Goal: Transaction & Acquisition: Purchase product/service

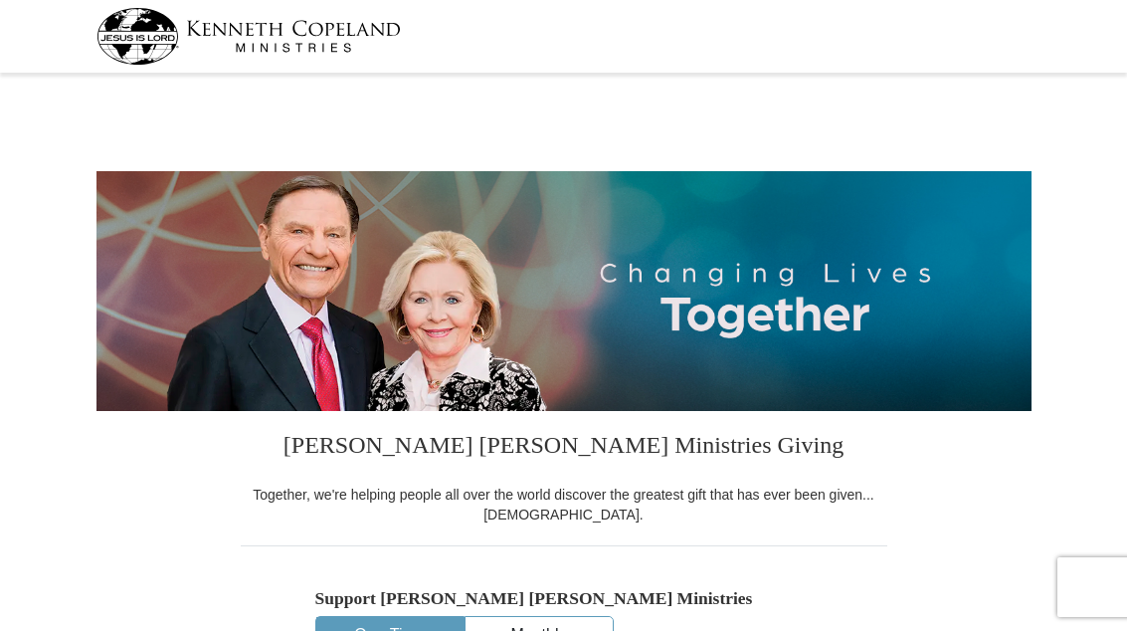
select select "FL"
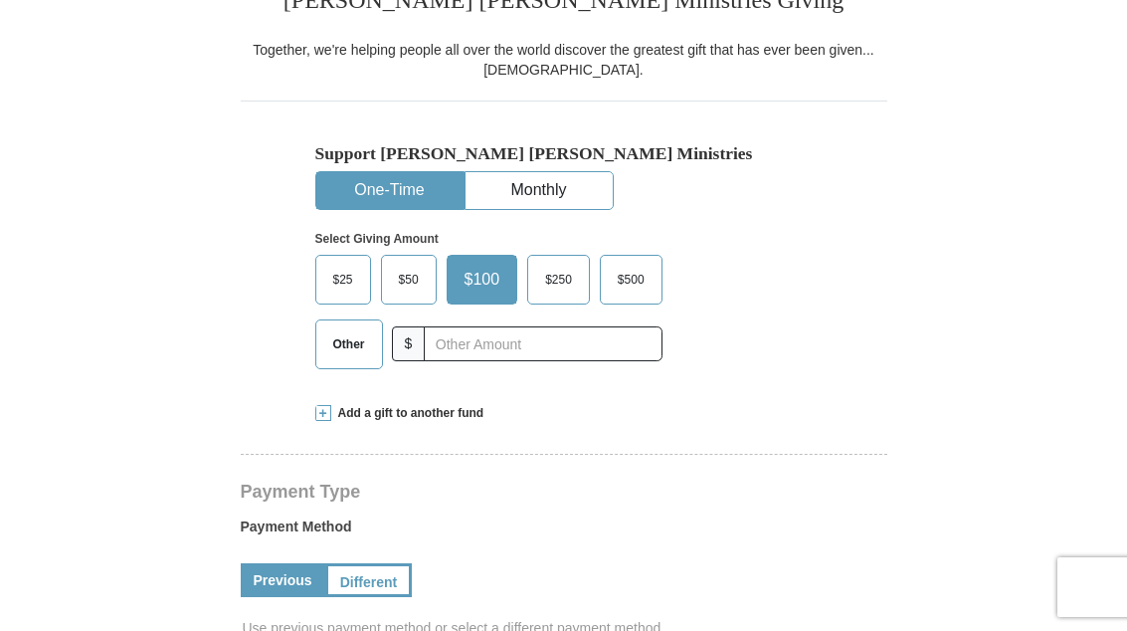
scroll to position [433, 0]
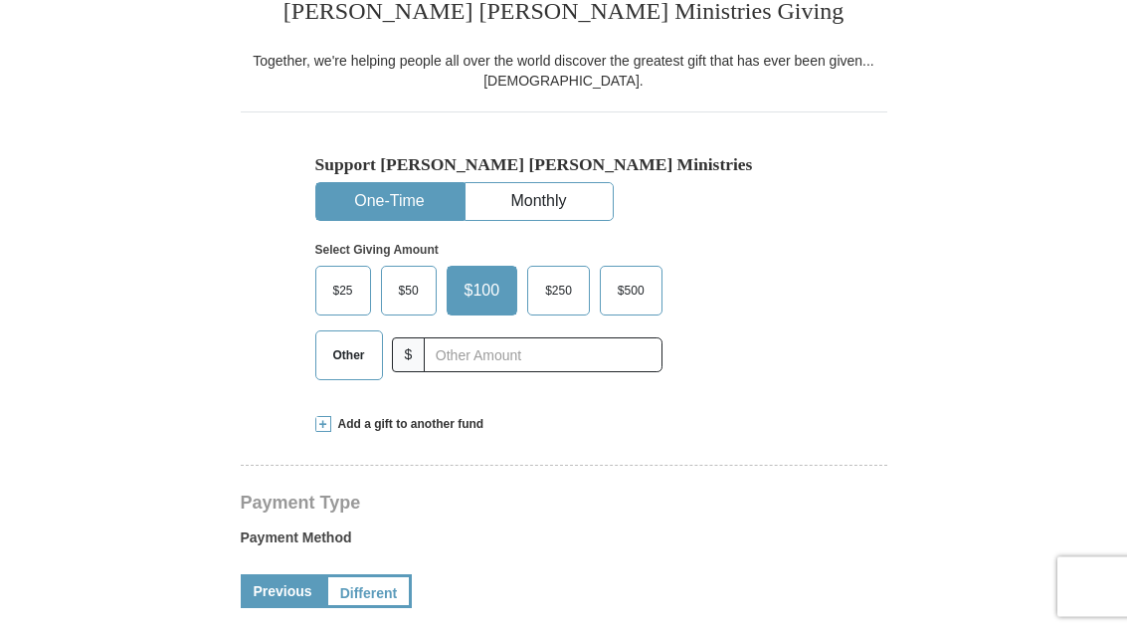
click at [334, 417] on span "Add a gift to another fund" at bounding box center [407, 425] width 153 height 17
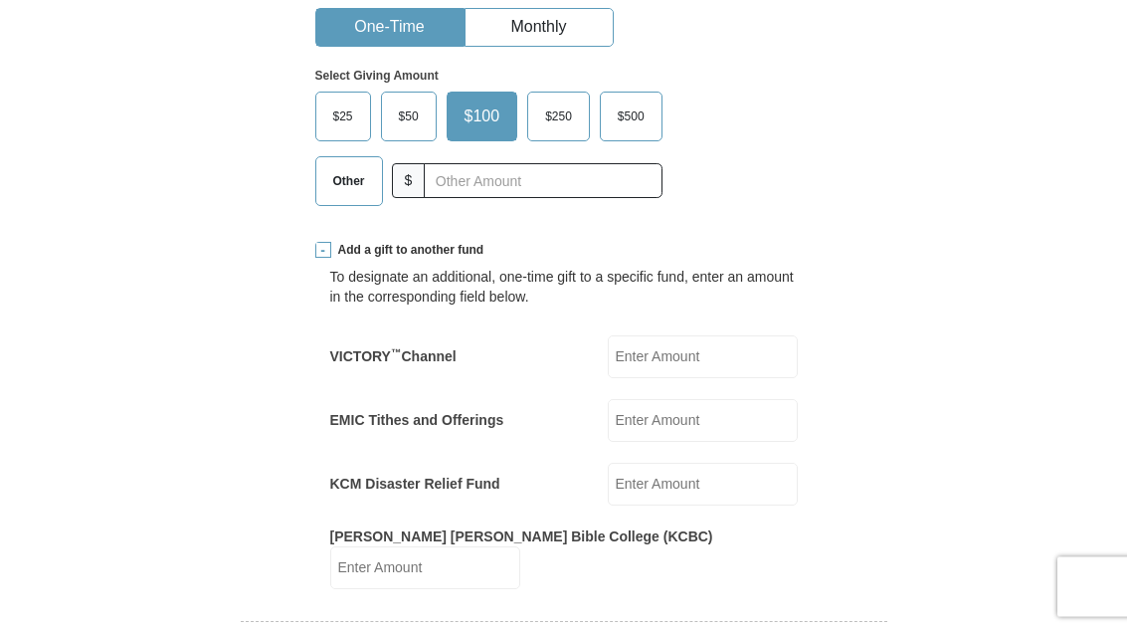
scroll to position [612, 0]
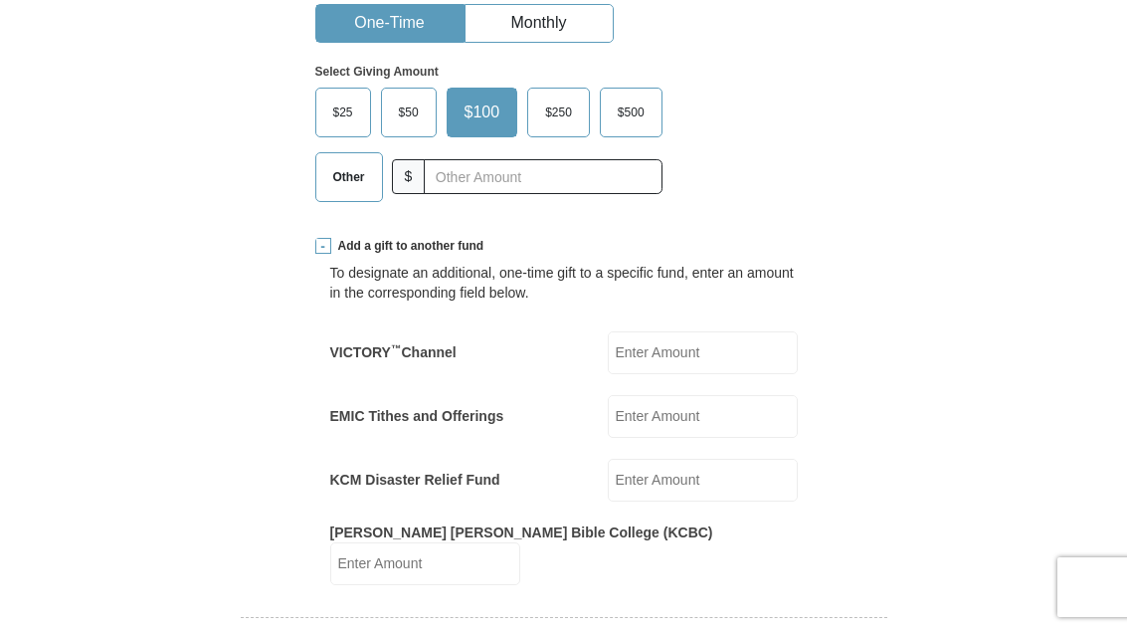
click at [688, 351] on input "VICTORY ™ Channel" at bounding box center [703, 352] width 190 height 43
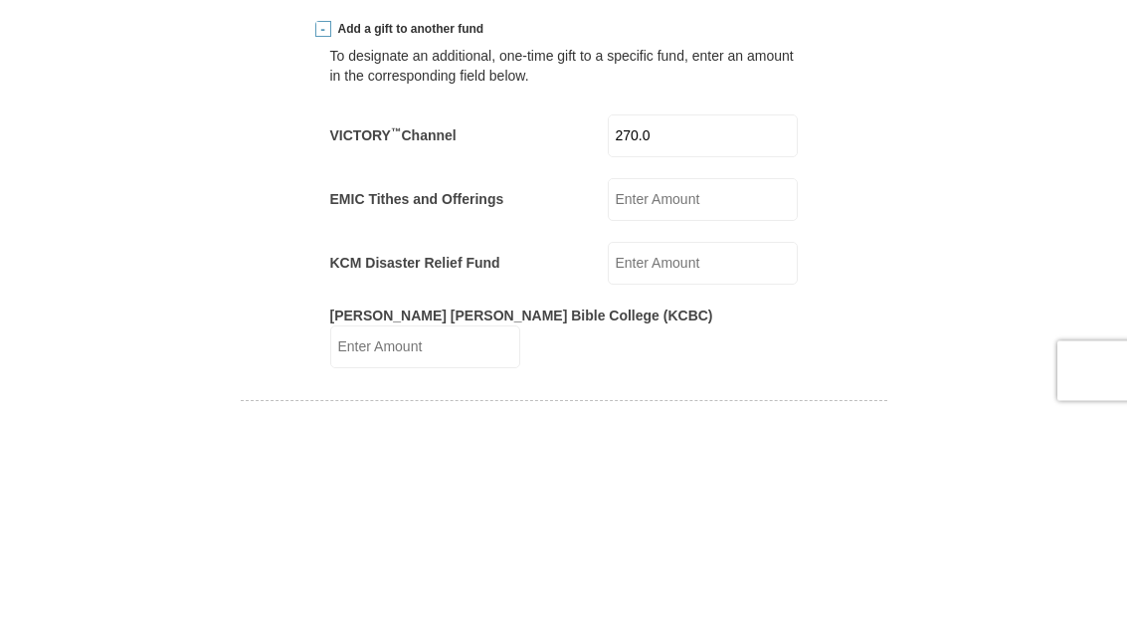
type input "270.00"
click at [708, 395] on input "EMIC Tithes and Offerings" at bounding box center [703, 416] width 190 height 43
click at [701, 395] on input "EMIC Tithes and Offerings" at bounding box center [703, 416] width 190 height 43
paste input "270.00"
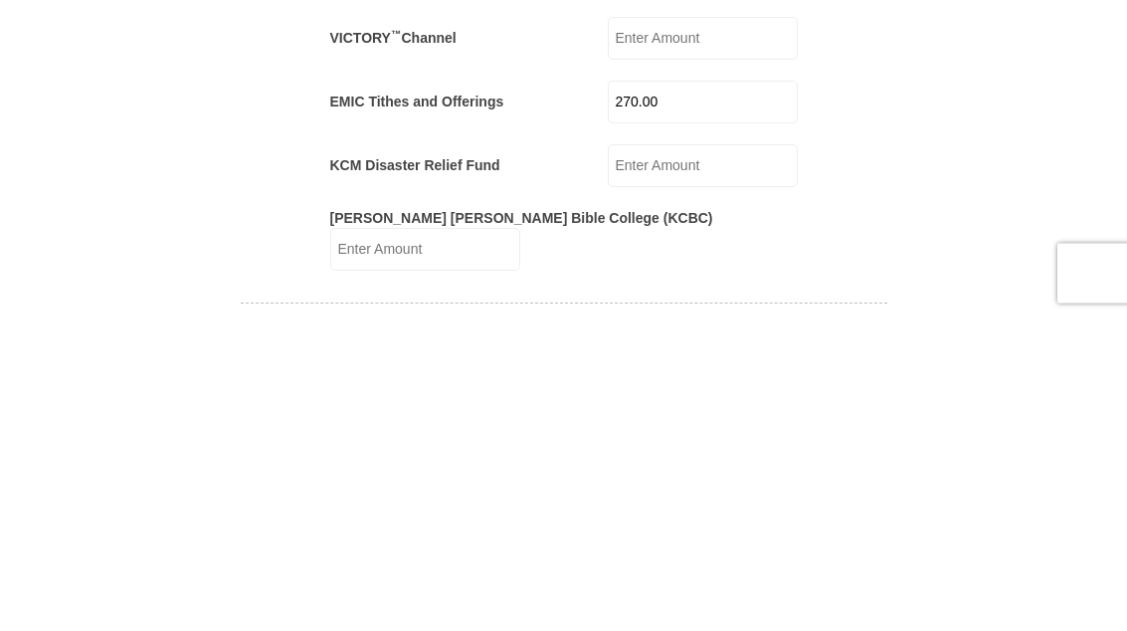
type input "270.00"
click at [707, 459] on input "KCM Disaster Relief Fund" at bounding box center [703, 480] width 190 height 43
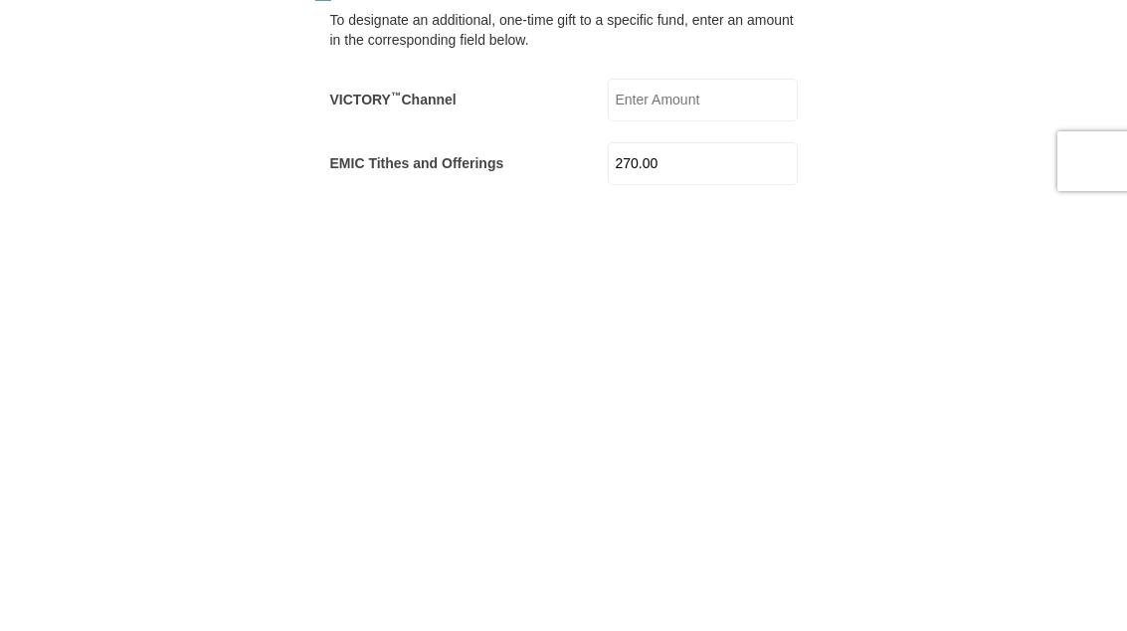
scroll to position [439, 0]
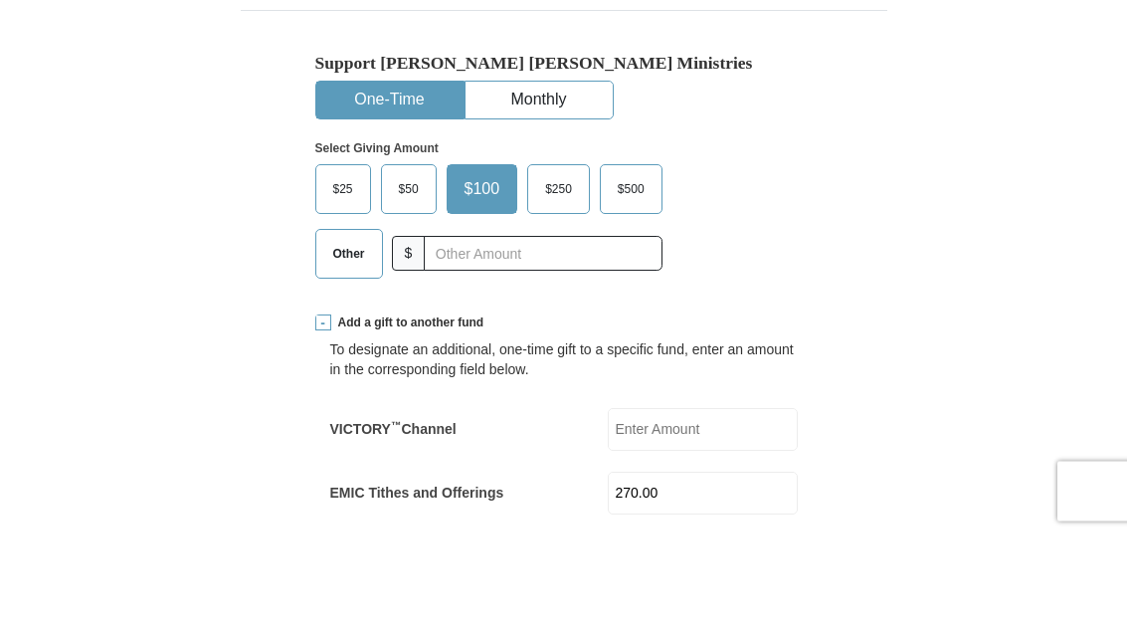
type input "50.00"
click at [543, 178] on button "Monthly" at bounding box center [539, 196] width 147 height 37
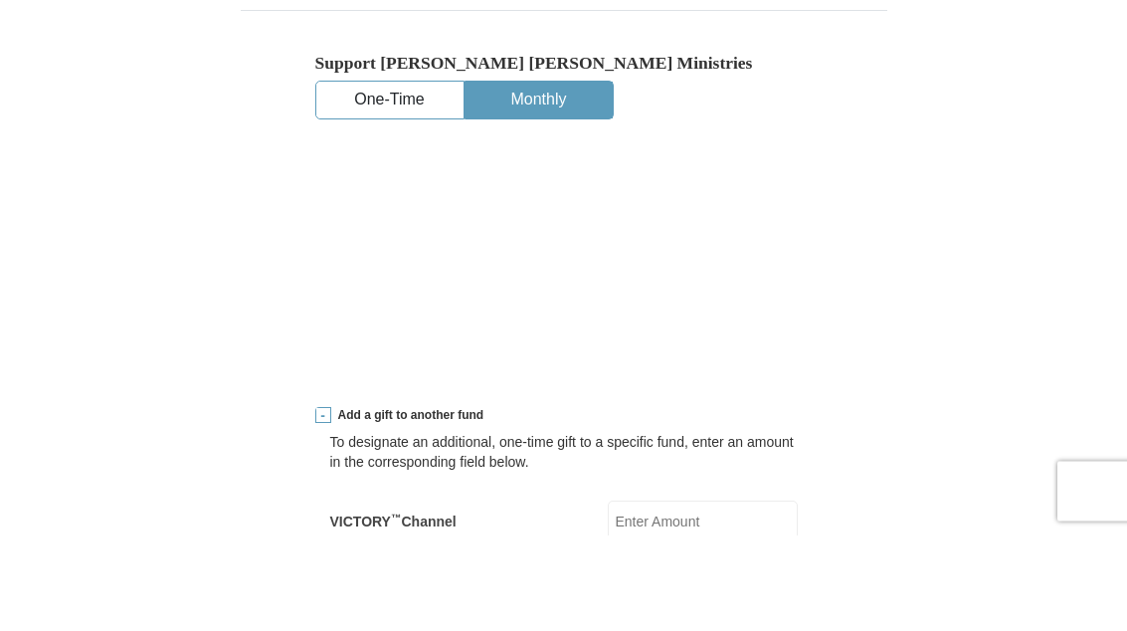
scroll to position [535, 0]
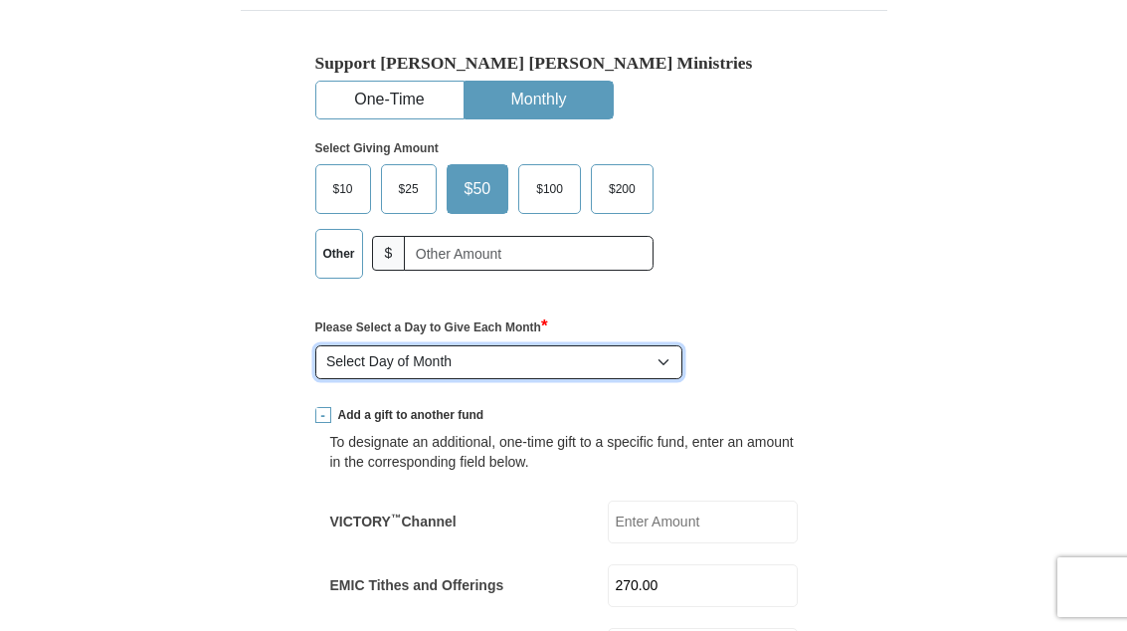
click at [661, 354] on select "Select Day of Month 1 2 3 4 5 6 7 8 9 10 11 12 13 14 15 16 17 18 19 20 21 22 23…" at bounding box center [499, 362] width 368 height 34
select select "1"
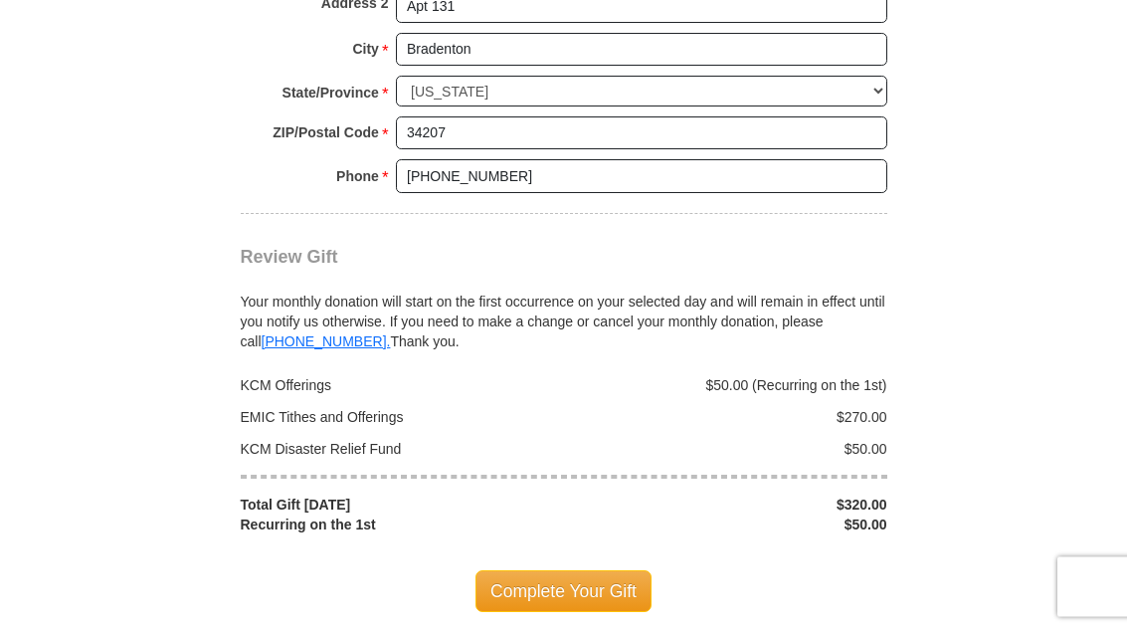
scroll to position [2027, 0]
click at [607, 570] on span "Complete Your Gift" at bounding box center [564, 591] width 176 height 42
